Goal: Task Accomplishment & Management: Manage account settings

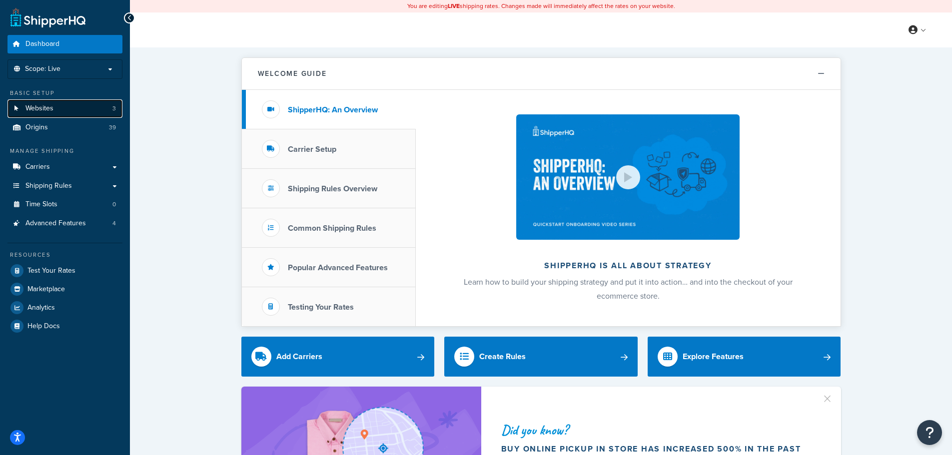
click at [112, 114] on link "Websites 3" at bounding box center [64, 108] width 115 height 18
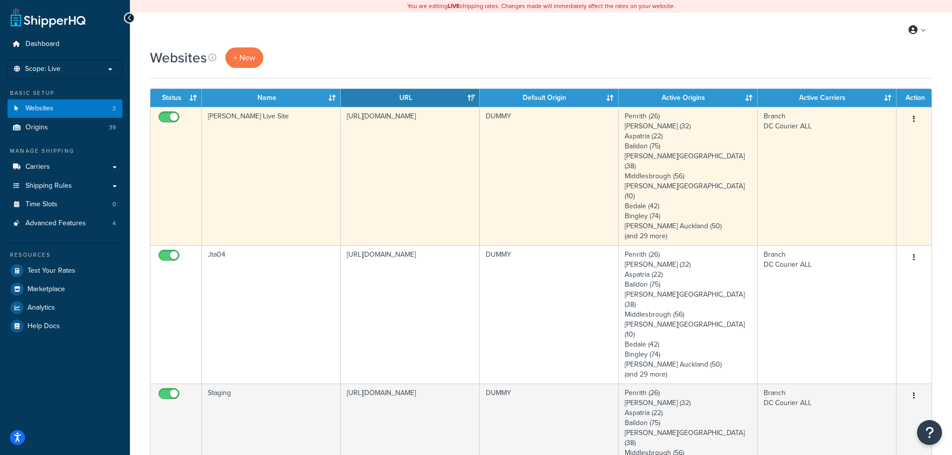
click at [228, 140] on td "JT Atkinson Live Site" at bounding box center [271, 176] width 139 height 138
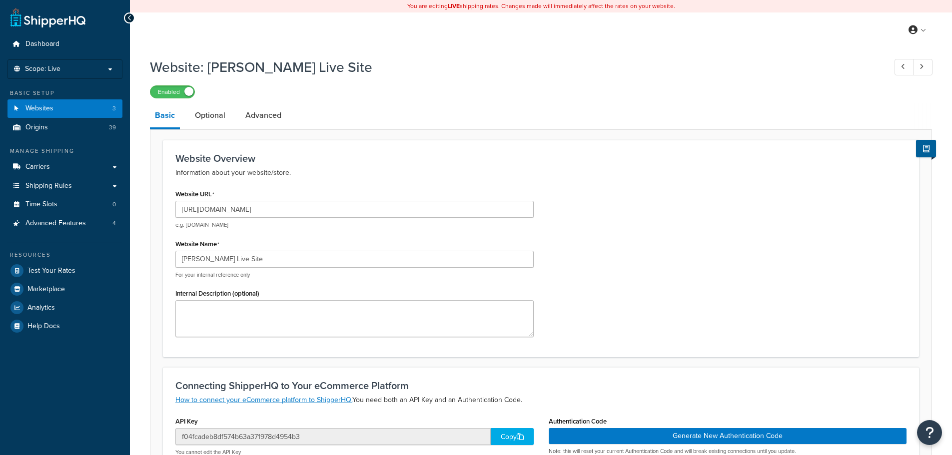
select select "84275"
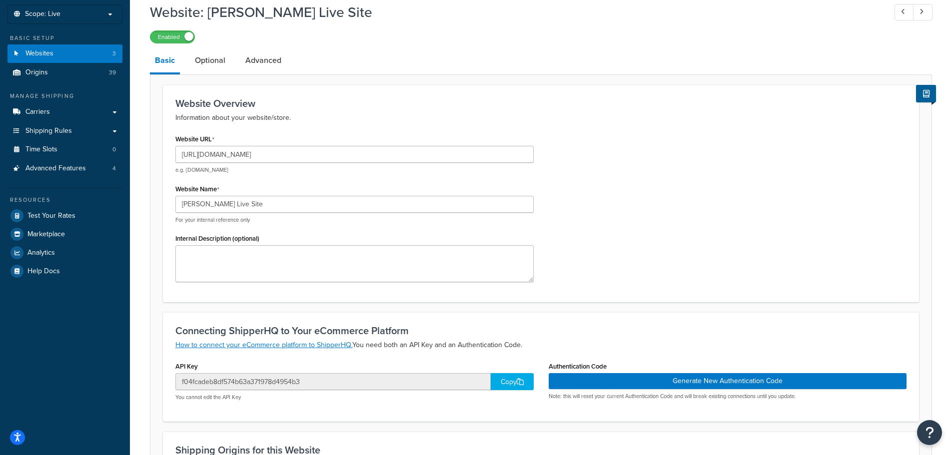
scroll to position [6, 0]
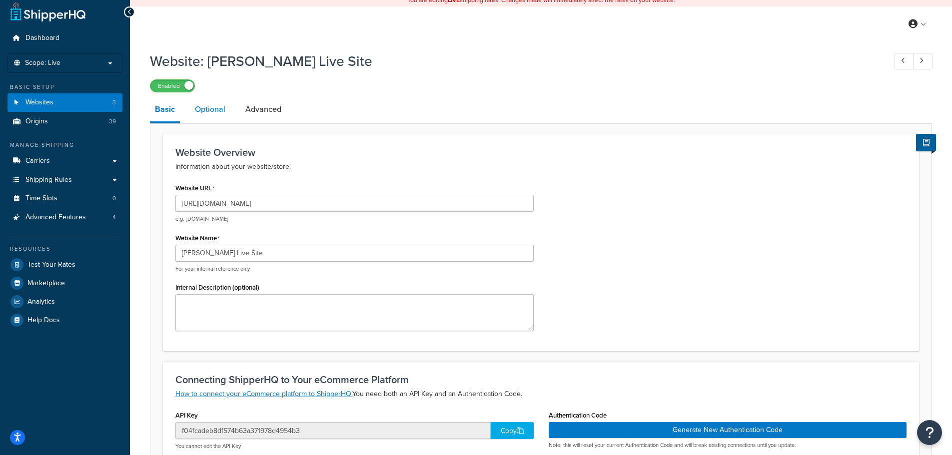
click at [222, 106] on link "Optional" at bounding box center [210, 109] width 40 height 24
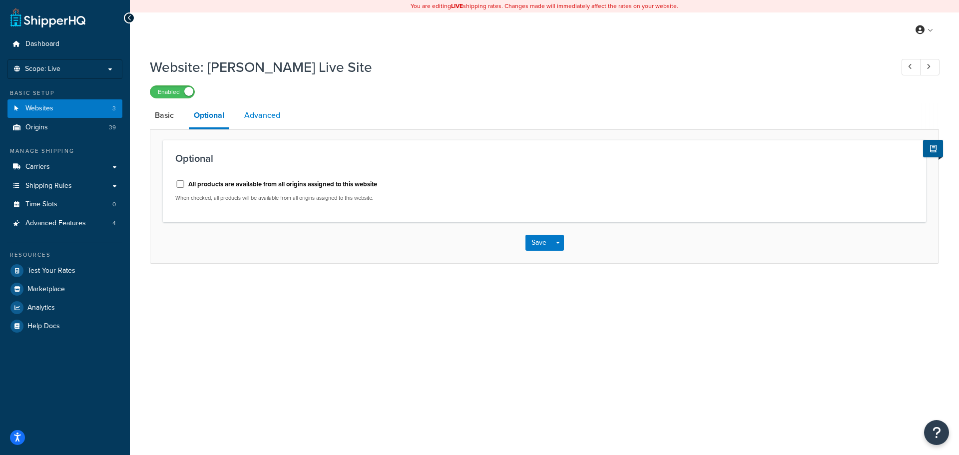
click at [247, 110] on link "Advanced" at bounding box center [262, 115] width 46 height 24
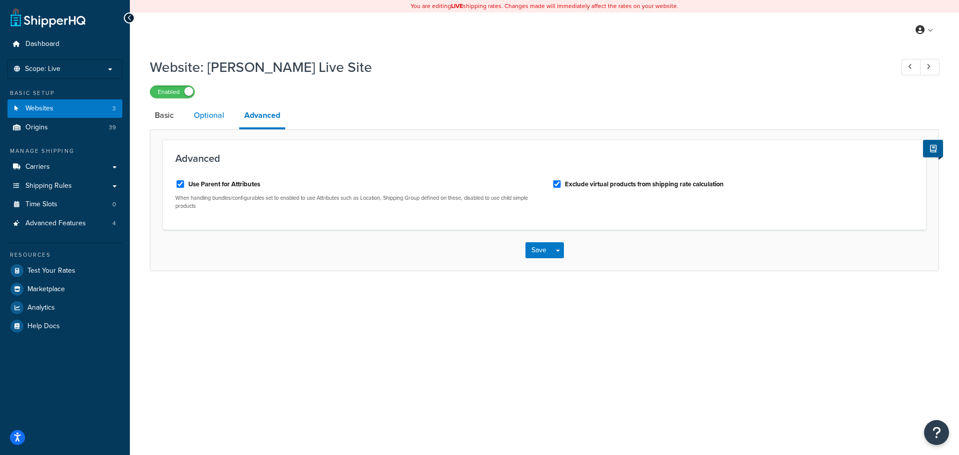
click at [205, 114] on link "Optional" at bounding box center [209, 115] width 40 height 24
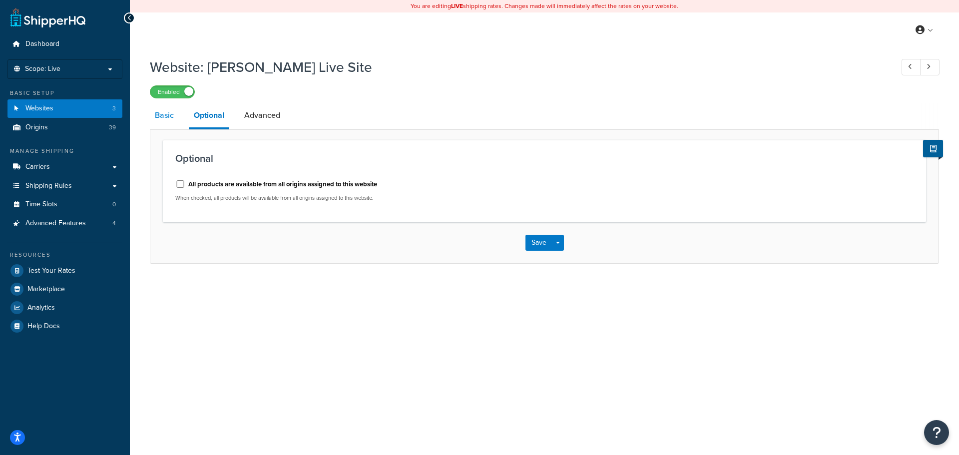
click at [175, 115] on link "Basic" at bounding box center [164, 115] width 29 height 24
select select "84275"
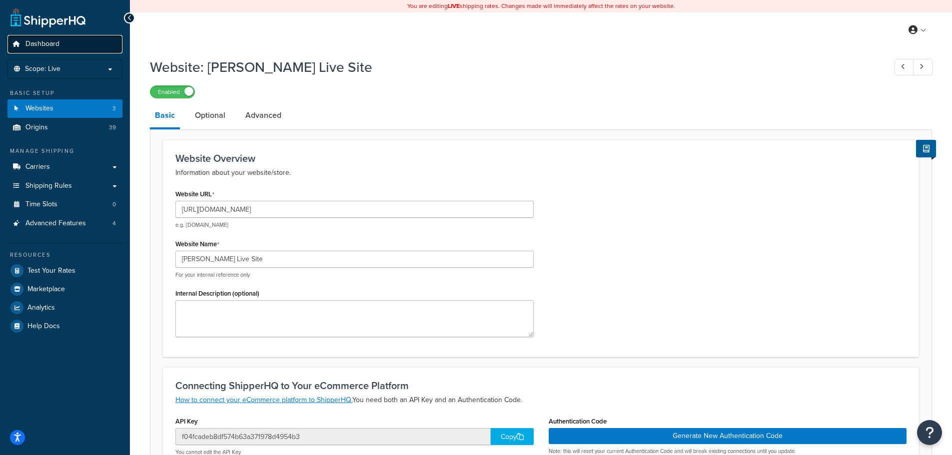
click at [70, 46] on link "Dashboard" at bounding box center [64, 44] width 115 height 18
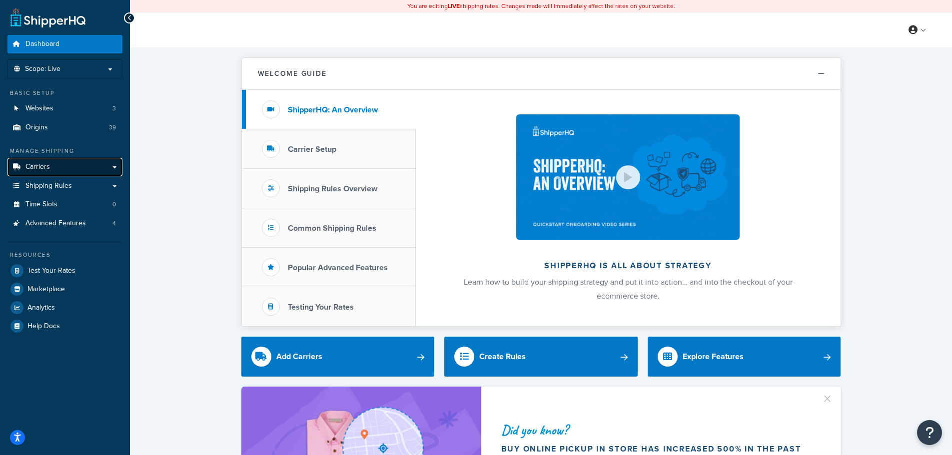
click at [107, 168] on link "Carriers" at bounding box center [64, 167] width 115 height 18
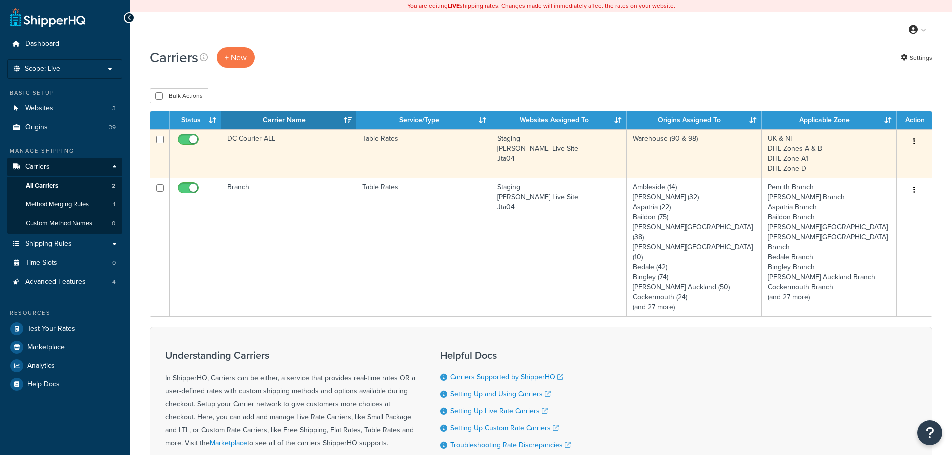
click at [269, 162] on td "DC Courier ALL" at bounding box center [288, 153] width 135 height 48
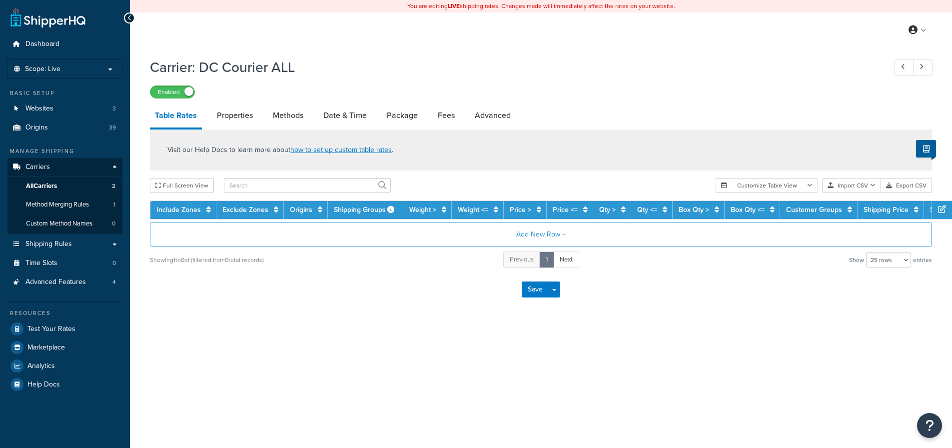
select select "25"
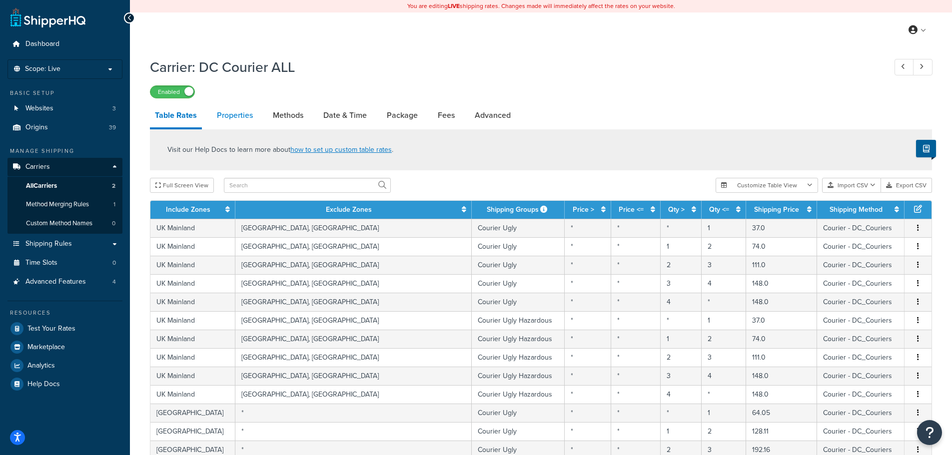
click at [249, 111] on link "Properties" at bounding box center [235, 115] width 46 height 24
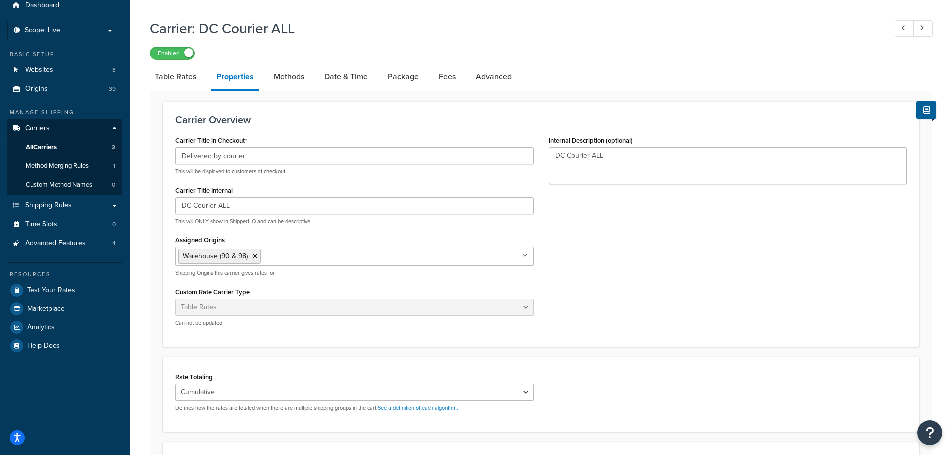
scroll to position [50, 0]
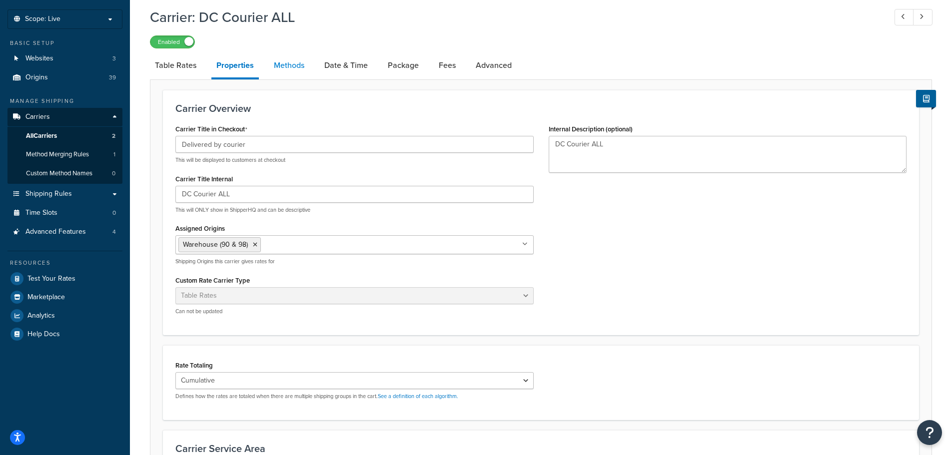
click at [282, 60] on link "Methods" at bounding box center [289, 65] width 40 height 24
select select "25"
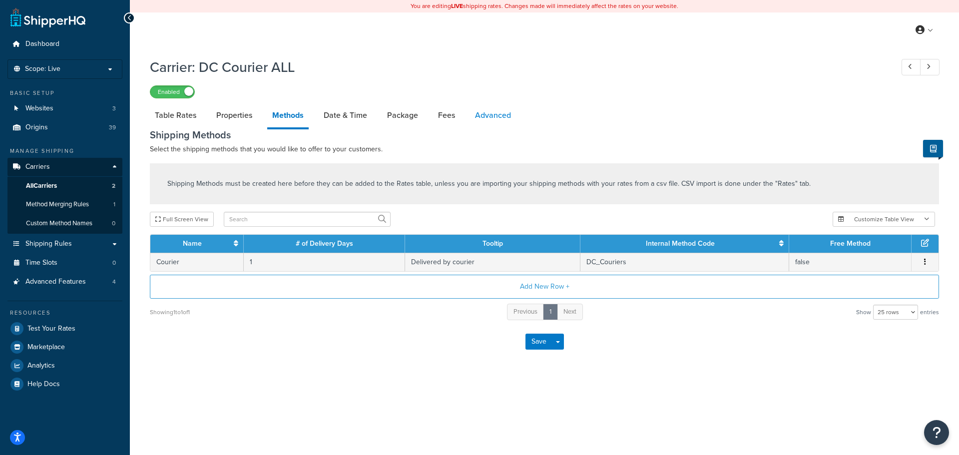
click at [492, 117] on link "Advanced" at bounding box center [493, 115] width 46 height 24
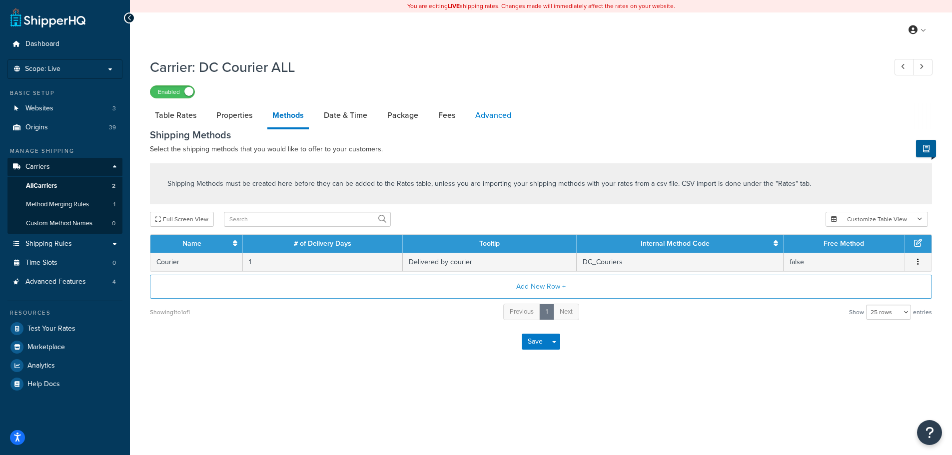
select select "false"
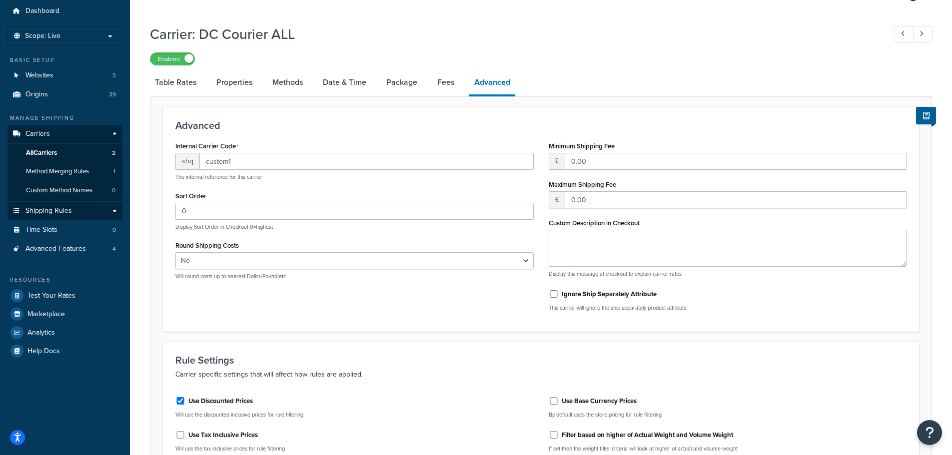
scroll to position [50, 0]
